Goal: Task Accomplishment & Management: Use online tool/utility

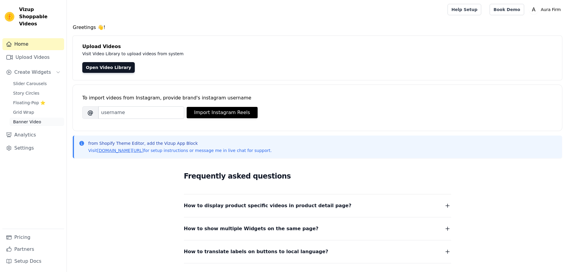
click at [33, 119] on span "Banner Video" at bounding box center [27, 122] width 28 height 6
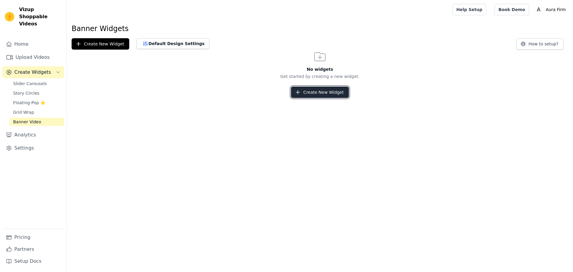
click at [317, 96] on button "Create New Widget" at bounding box center [320, 91] width 58 height 11
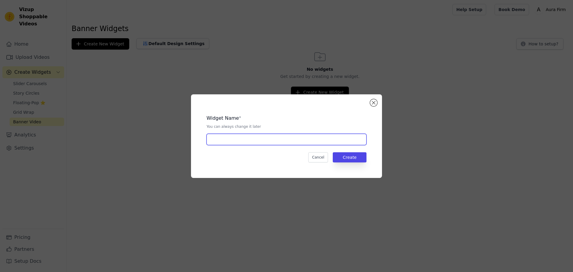
click at [291, 137] on input "text" at bounding box center [286, 139] width 160 height 11
type input "b"
type input "aura firm"
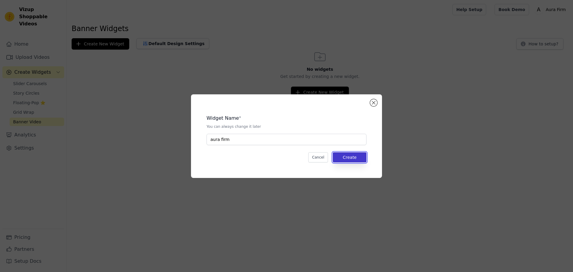
click at [359, 156] on button "Create" at bounding box center [350, 157] width 34 height 10
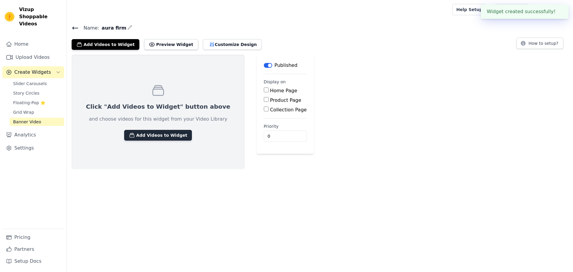
click at [163, 137] on button "Add Videos to Widget" at bounding box center [158, 135] width 68 height 11
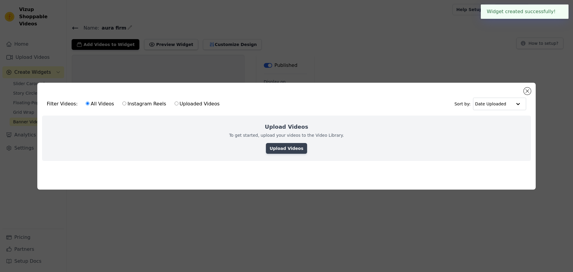
click at [290, 147] on link "Upload Videos" at bounding box center [286, 148] width 41 height 11
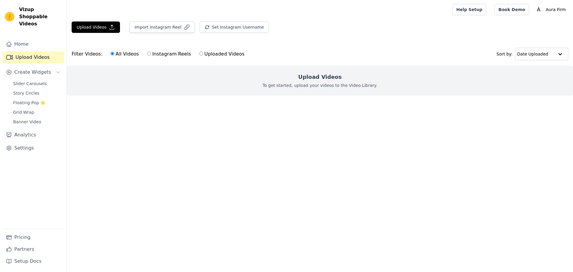
click at [288, 87] on p "To get started, upload your videos to the Video Library." at bounding box center [319, 85] width 115 height 6
click at [100, 28] on button "Upload Videos" at bounding box center [96, 26] width 48 height 11
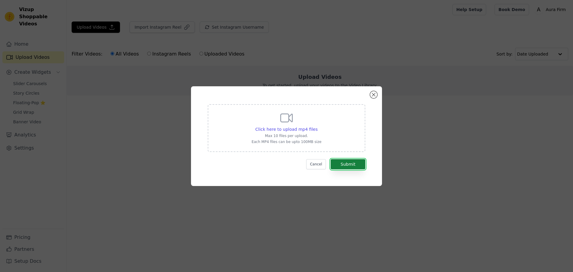
click at [346, 162] on button "Submit" at bounding box center [347, 164] width 35 height 10
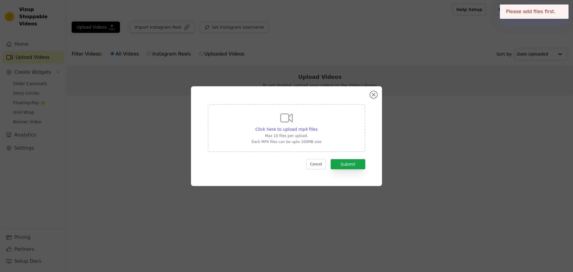
click at [357, 125] on div "Click here to upload mp4 files Max 10 files per upload. Each MP4 files can be u…" at bounding box center [286, 128] width 157 height 48
click at [317, 126] on input "Click here to upload mp4 files Max 10 files per upload. Each MP4 files can be u…" at bounding box center [317, 126] width 0 height 0
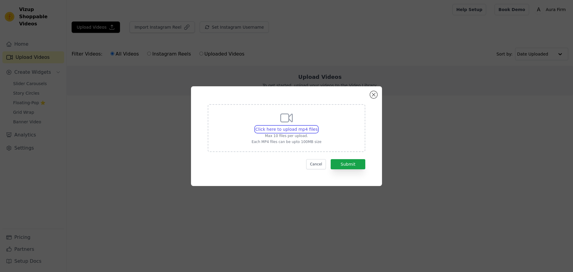
type input "C:\fakepath\new video 1.mp4"
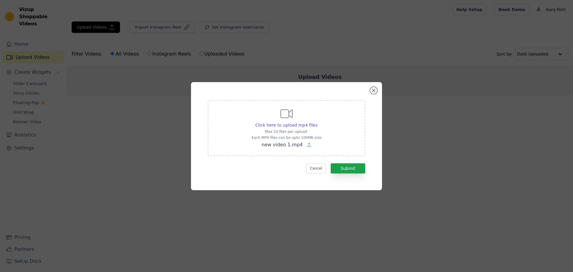
click at [354, 174] on div "Click here to upload mp4 files Max 10 files per upload. Each MP4 files can be u…" at bounding box center [286, 136] width 169 height 86
click at [354, 166] on button "Submit" at bounding box center [347, 168] width 35 height 10
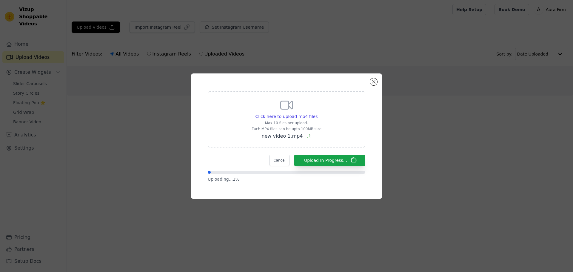
click at [177, 166] on div "Click here to upload mp4 files Max 10 files per upload. Each MP4 files can be u…" at bounding box center [287, 136] width 554 height 144
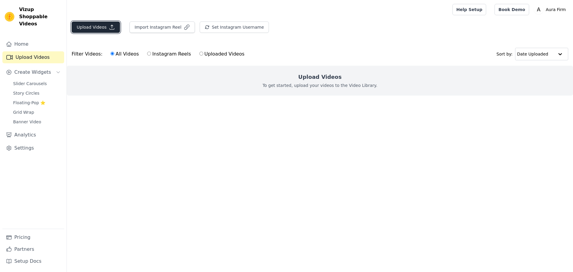
click at [104, 26] on button "Upload Videos" at bounding box center [96, 26] width 48 height 11
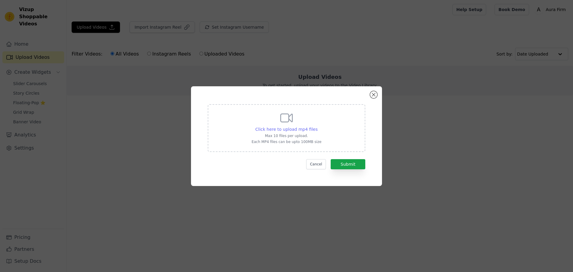
click at [293, 132] on div "Click here to upload mp4 files" at bounding box center [286, 129] width 62 height 6
click at [317, 126] on input "Click here to upload mp4 files Max 10 files per upload. Each MP4 files can be u…" at bounding box center [317, 126] width 0 height 0
type input "C:\fakepath\new video 1.mp4"
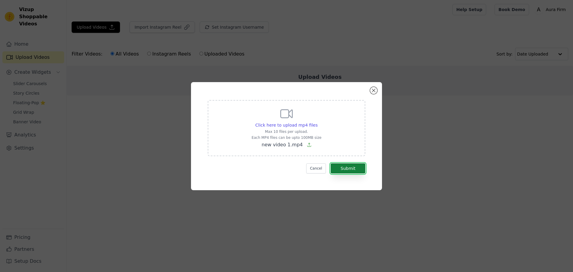
click at [353, 168] on button "Submit" at bounding box center [347, 168] width 35 height 10
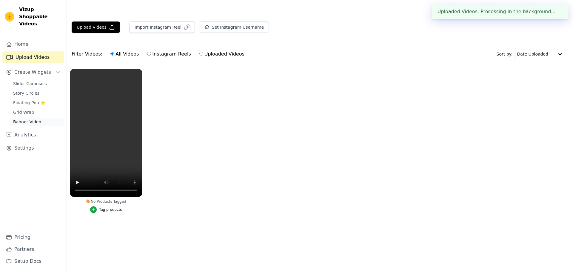
click at [28, 119] on span "Banner Video" at bounding box center [27, 122] width 28 height 6
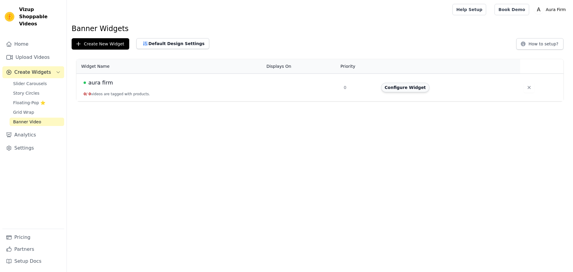
click at [404, 90] on button "Configure Widget" at bounding box center [405, 88] width 48 height 10
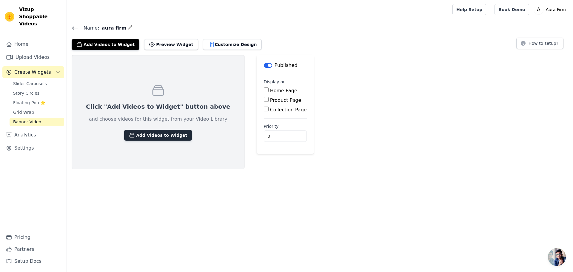
click at [151, 136] on button "Add Videos to Widget" at bounding box center [158, 135] width 68 height 11
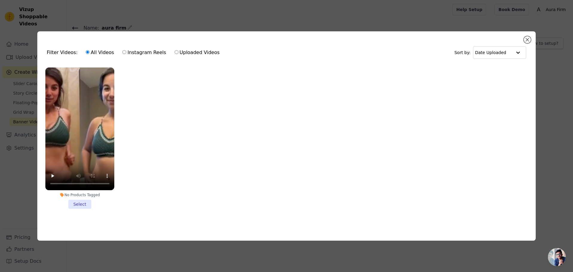
click at [91, 199] on li "No Products Tagged Select" at bounding box center [79, 137] width 69 height 141
click at [0, 0] on input "No Products Tagged Select" at bounding box center [0, 0] width 0 height 0
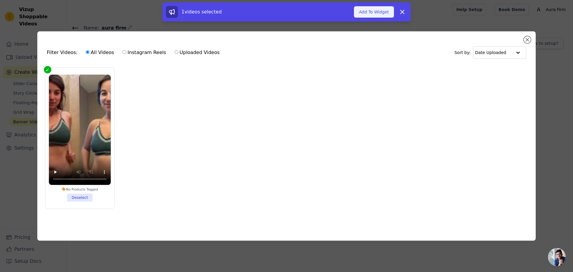
click at [374, 16] on button "Add To Widget" at bounding box center [374, 11] width 40 height 11
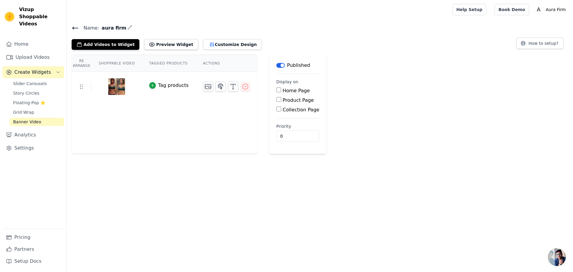
click at [127, 28] on icon "button" at bounding box center [129, 27] width 5 height 5
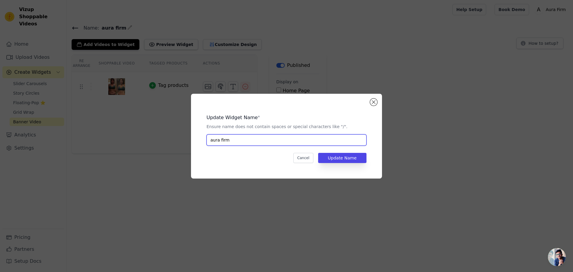
click at [241, 140] on input "aura firm" at bounding box center [286, 139] width 160 height 11
click at [313, 159] on button "Cancel" at bounding box center [303, 158] width 20 height 10
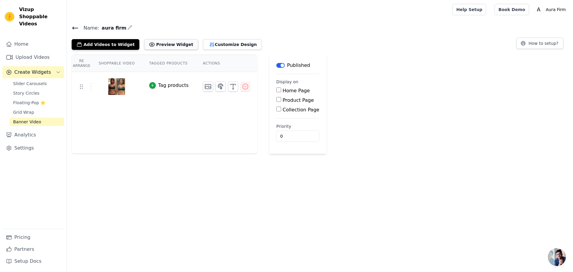
click at [161, 47] on button "Preview Widget" at bounding box center [171, 44] width 54 height 11
click at [222, 41] on button "Customize Design" at bounding box center [232, 44] width 59 height 11
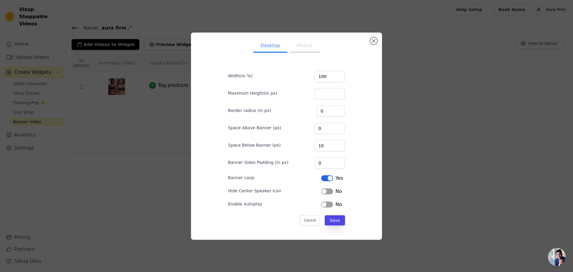
click at [304, 50] on button "Mobile" at bounding box center [305, 46] width 30 height 13
click at [271, 47] on button "Desktop" at bounding box center [270, 46] width 34 height 13
click at [334, 109] on input "8" at bounding box center [330, 110] width 28 height 11
click at [334, 109] on input "9" at bounding box center [330, 110] width 28 height 11
type input "10"
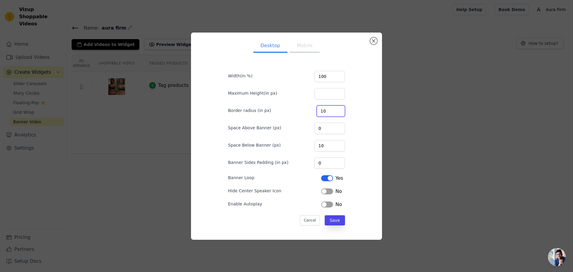
click at [334, 109] on input "10" at bounding box center [330, 110] width 28 height 11
click at [304, 50] on button "Mobile" at bounding box center [305, 46] width 30 height 13
click at [336, 110] on input "6" at bounding box center [330, 110] width 28 height 11
click at [336, 110] on input "7" at bounding box center [330, 110] width 28 height 11
click at [336, 110] on input "8" at bounding box center [330, 110] width 28 height 11
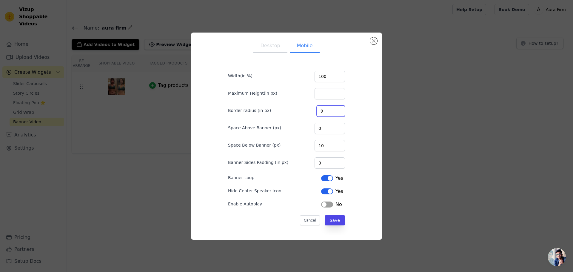
click at [336, 110] on input "9" at bounding box center [330, 110] width 28 height 11
type input "10"
click at [336, 110] on input "10" at bounding box center [330, 110] width 28 height 11
click at [324, 206] on button "Label" at bounding box center [327, 204] width 12 height 6
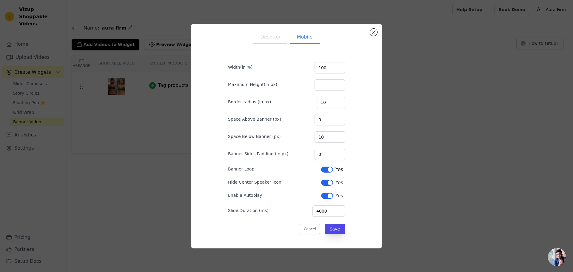
click at [262, 41] on button "Desktop" at bounding box center [270, 37] width 34 height 13
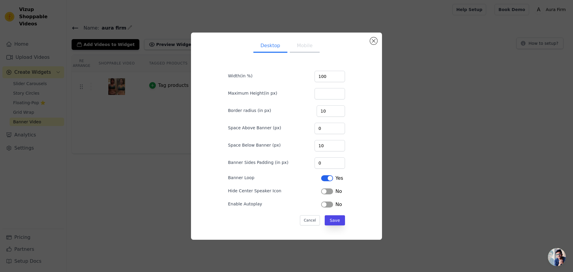
click at [324, 205] on button "Label" at bounding box center [327, 204] width 12 height 6
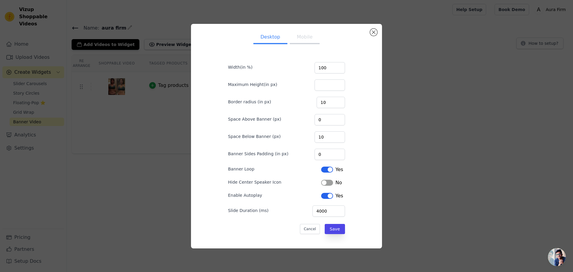
click at [324, 184] on button "Label" at bounding box center [327, 183] width 12 height 6
click at [304, 36] on button "Mobile" at bounding box center [305, 37] width 30 height 13
click at [330, 231] on button "Save" at bounding box center [334, 229] width 20 height 10
